Goal: Task Accomplishment & Management: Complete application form

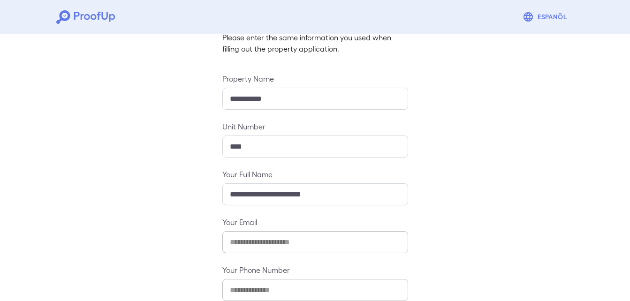
scroll to position [124, 0]
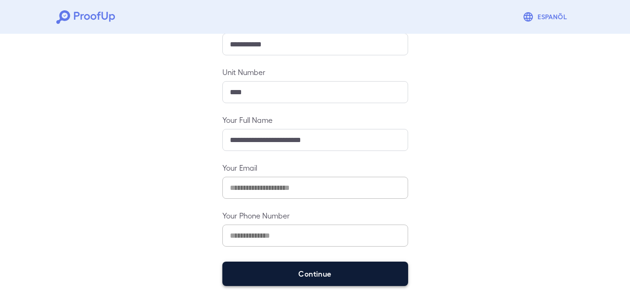
click at [326, 279] on button "Continue" at bounding box center [315, 274] width 186 height 24
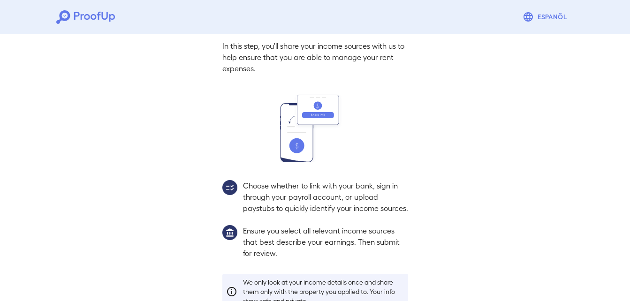
scroll to position [111, 0]
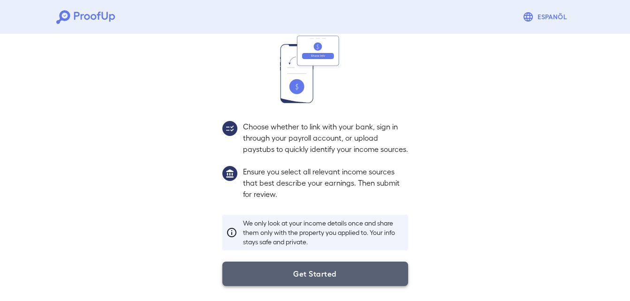
click at [306, 278] on button "Get Started" at bounding box center [315, 274] width 186 height 24
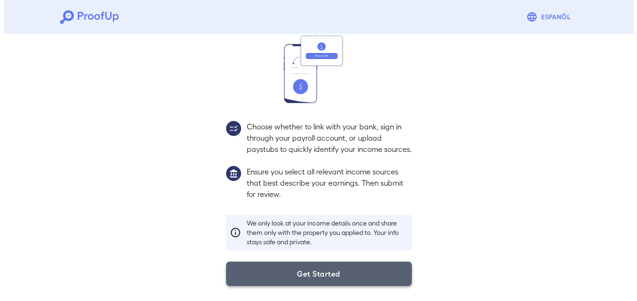
scroll to position [57, 0]
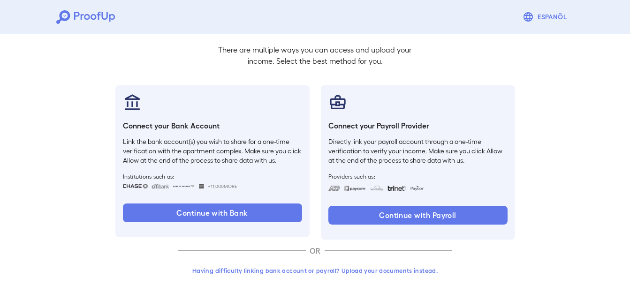
click at [277, 272] on button "Having difficulty linking bank account or payroll? Upload your documents instea…" at bounding box center [315, 270] width 274 height 17
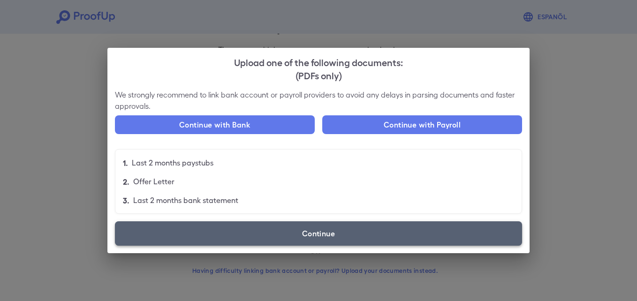
click at [258, 243] on label "Continue" at bounding box center [318, 233] width 407 height 24
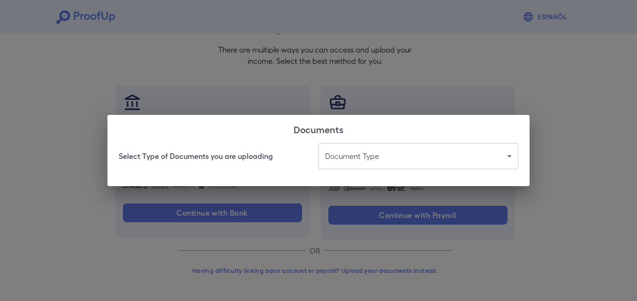
click at [372, 152] on body "Espanõl Go back How Would You Like to Verify Your Income? There are multiple wa…" at bounding box center [318, 122] width 637 height 358
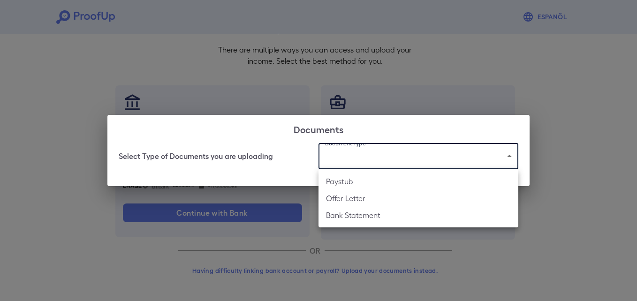
click at [366, 182] on li "Paystub" at bounding box center [418, 181] width 200 height 17
type input "*******"
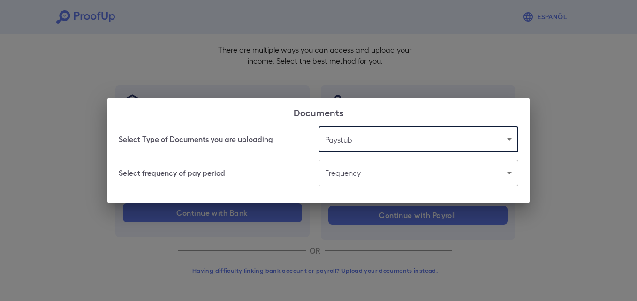
click at [366, 182] on body "Espanõl Go back How Would You Like to Verify Your Income? There are multiple wa…" at bounding box center [318, 122] width 637 height 358
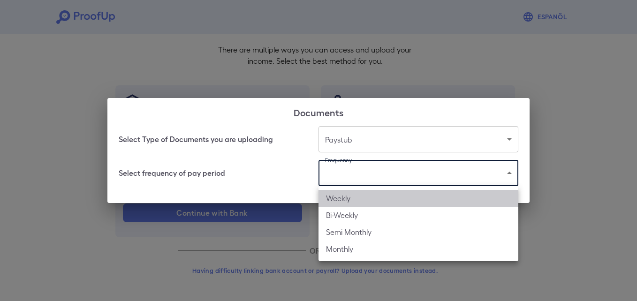
click at [366, 195] on li "Weekly" at bounding box center [418, 198] width 200 height 17
type input "******"
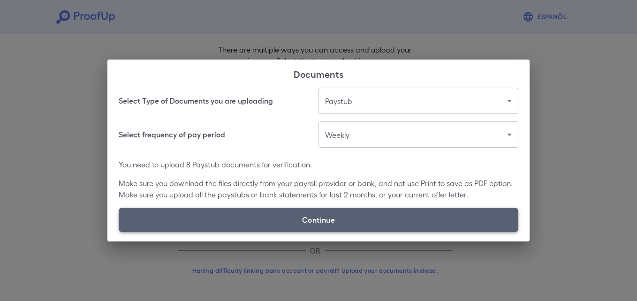
click at [271, 225] on label "Continue" at bounding box center [319, 220] width 400 height 24
click at [119, 232] on input "Continue" at bounding box center [119, 232] width 0 height 0
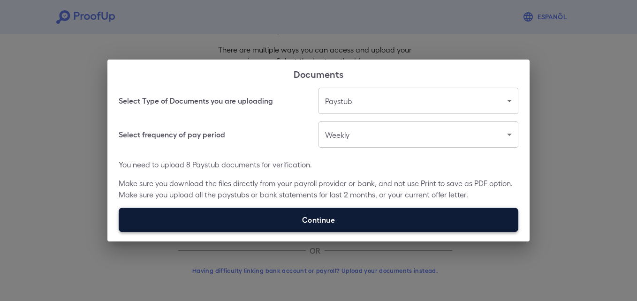
type input "**********"
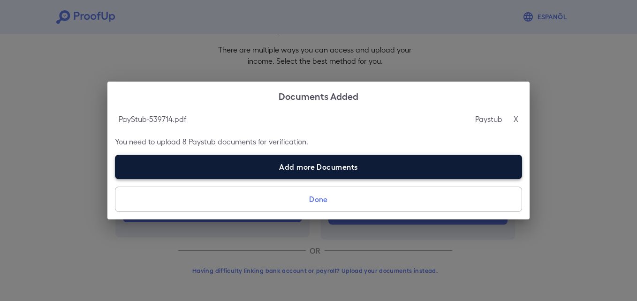
click at [235, 164] on label "Add more Documents" at bounding box center [318, 167] width 407 height 24
click at [115, 179] on input "Add more Documents" at bounding box center [115, 179] width 0 height 0
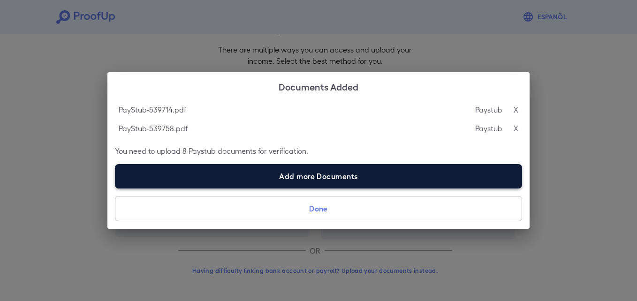
click at [200, 175] on label "Add more Documents" at bounding box center [318, 176] width 407 height 24
click at [115, 188] on input "Add more Documents" at bounding box center [115, 188] width 0 height 0
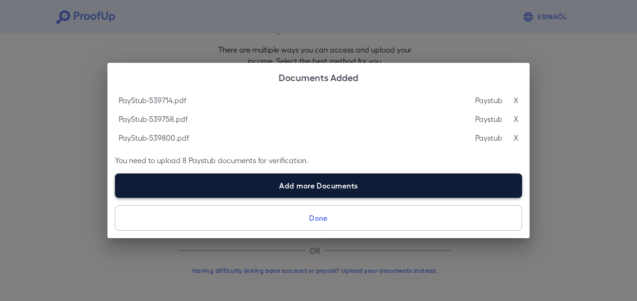
click at [189, 190] on label "Add more Documents" at bounding box center [318, 186] width 407 height 24
click at [115, 197] on input "Add more Documents" at bounding box center [115, 197] width 0 height 0
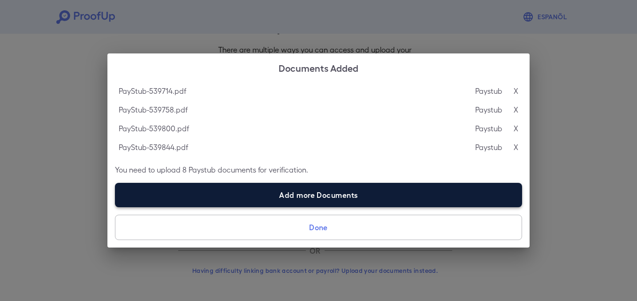
click at [204, 200] on label "Add more Documents" at bounding box center [318, 195] width 407 height 24
click at [115, 207] on input "Add more Documents" at bounding box center [115, 207] width 0 height 0
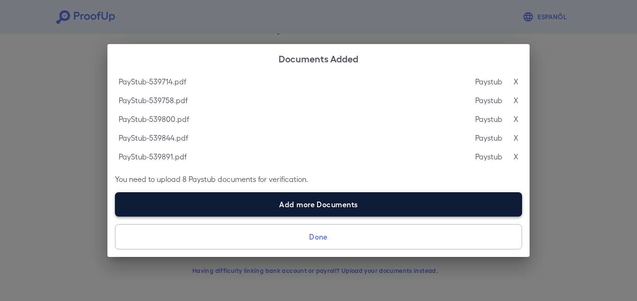
click at [198, 208] on label "Add more Documents" at bounding box center [318, 204] width 407 height 24
click at [115, 216] on input "Add more Documents" at bounding box center [115, 216] width 0 height 0
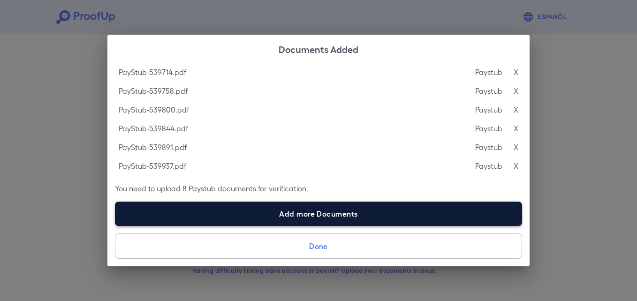
click at [204, 219] on label "Add more Documents" at bounding box center [318, 214] width 407 height 24
click at [115, 226] on input "Add more Documents" at bounding box center [115, 226] width 0 height 0
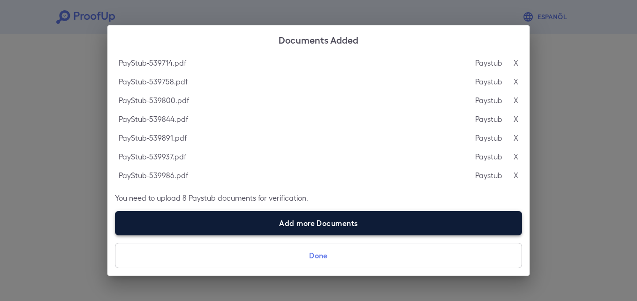
click at [198, 226] on label "Add more Documents" at bounding box center [318, 223] width 407 height 24
click at [115, 235] on input "Add more Documents" at bounding box center [115, 235] width 0 height 0
type input "**********"
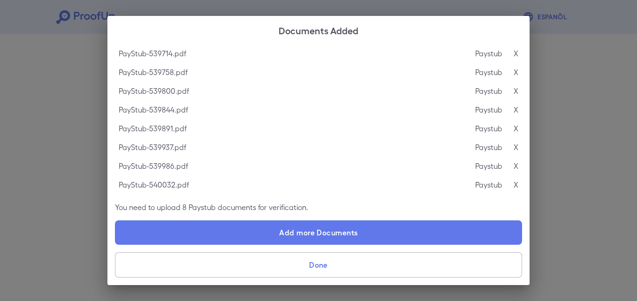
click at [229, 267] on button "Done" at bounding box center [318, 264] width 407 height 25
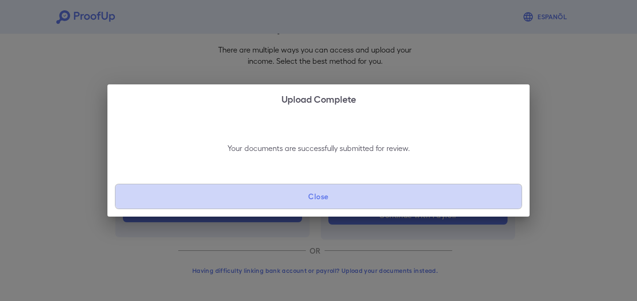
click at [226, 194] on button "Close" at bounding box center [318, 196] width 407 height 25
